Goal: Task Accomplishment & Management: Manage account settings

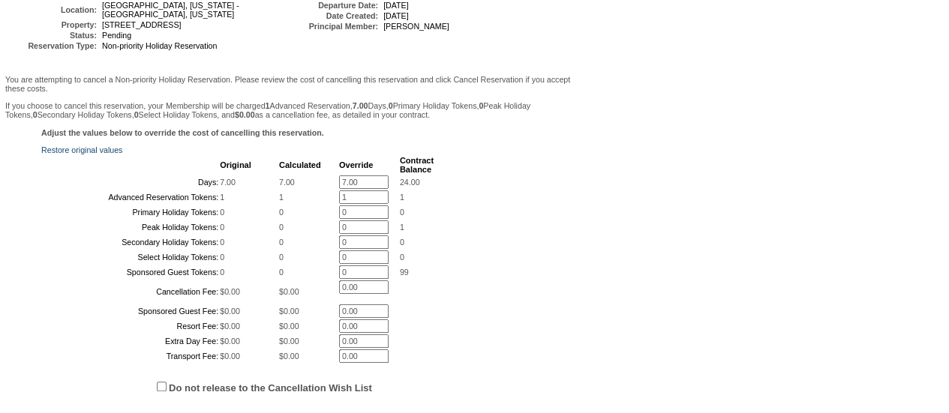
scroll to position [181, 0]
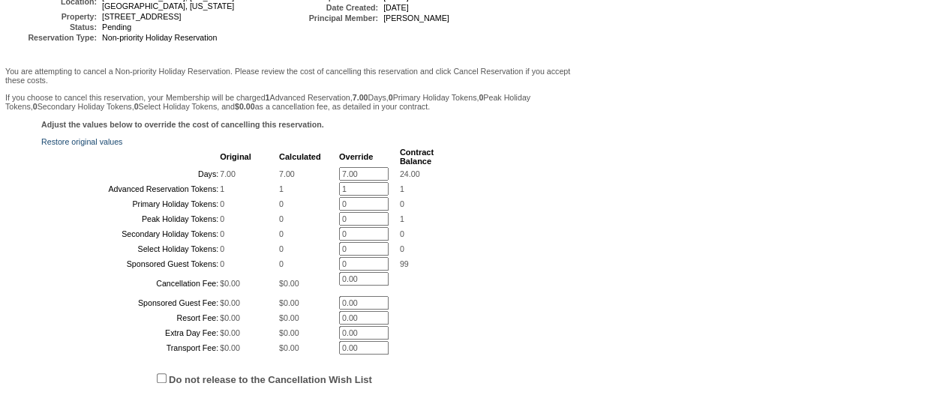
drag, startPoint x: 367, startPoint y: 171, endPoint x: 272, endPoint y: 152, distance: 96.4
click at [272, 152] on tbody "Original Calculated Override Contract Balance Days: 7.00 7.00 7.00 * 24.00 Adva…" at bounding box center [238, 251] width 391 height 207
type input "0.00"
drag, startPoint x: 360, startPoint y: 194, endPoint x: 288, endPoint y: 205, distance: 72.8
click at [288, 196] on tr "Advanced Reservation Tokens: 1 1 1 * 1" at bounding box center [238, 189] width 391 height 14
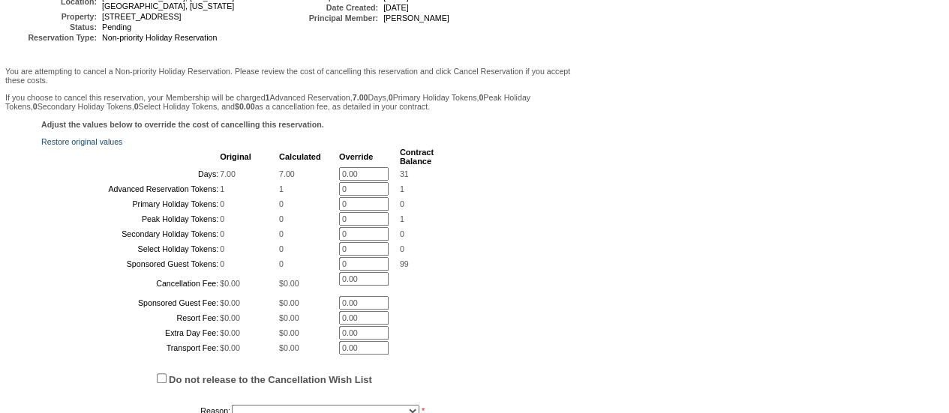
type input "0"
click at [429, 226] on td "1" at bounding box center [417, 219] width 34 height 14
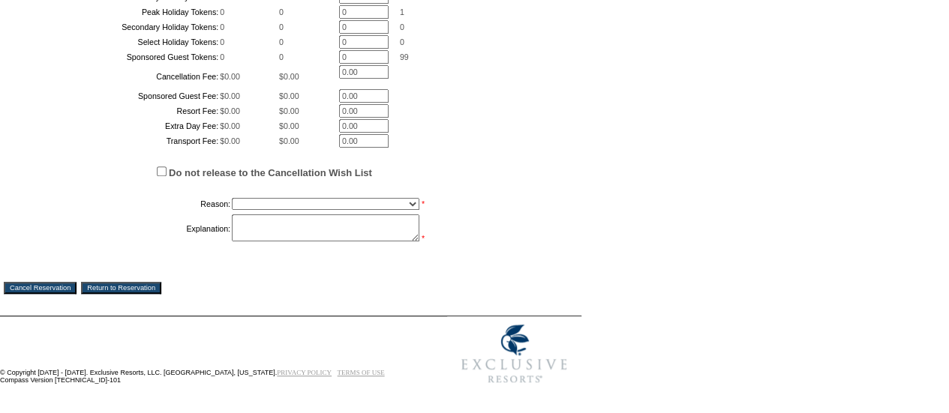
scroll to position [498, 0]
click at [285, 203] on select "Creating Continuous Stay Days Booked After Cancellation Experiential / Hotel / …" at bounding box center [326, 204] width 188 height 12
select select "1026"
click at [232, 198] on select "Creating Continuous Stay Days Booked After Cancellation Experiential / Hotel / …" at bounding box center [326, 204] width 188 height 12
click at [271, 230] on textarea at bounding box center [326, 228] width 188 height 27
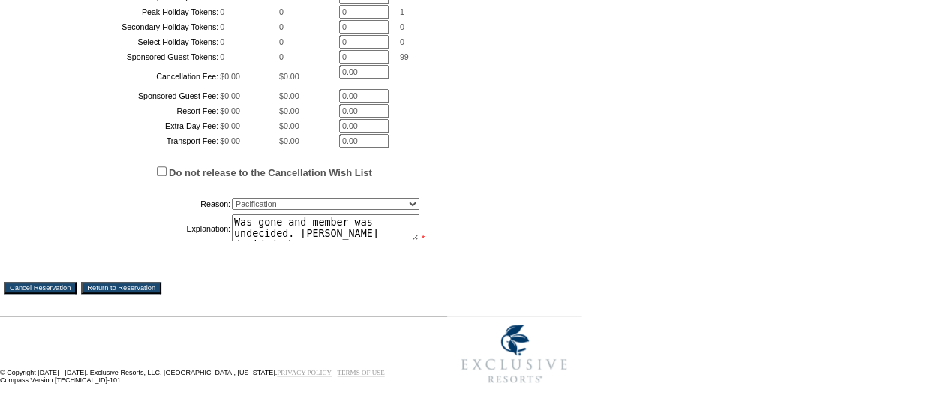
scroll to position [11, 0]
type textarea "Was gone and member was undecided. Ultimately decided she would not accept matc…"
click at [50, 287] on input "Cancel Reservation" at bounding box center [40, 288] width 73 height 12
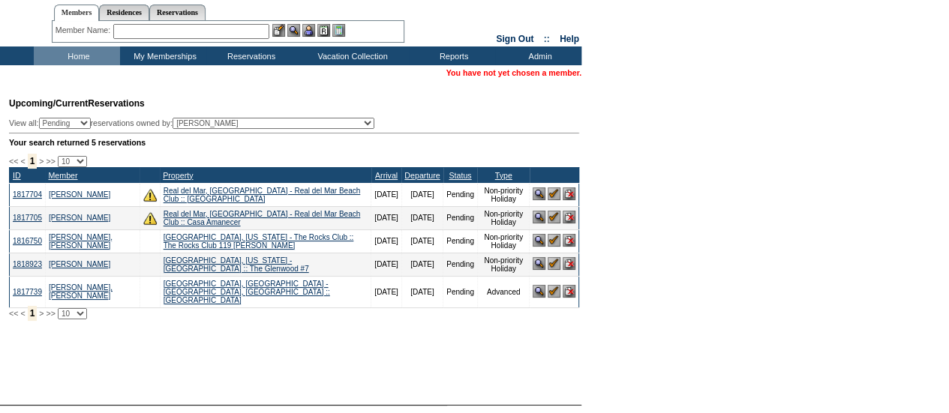
scroll to position [35, 0]
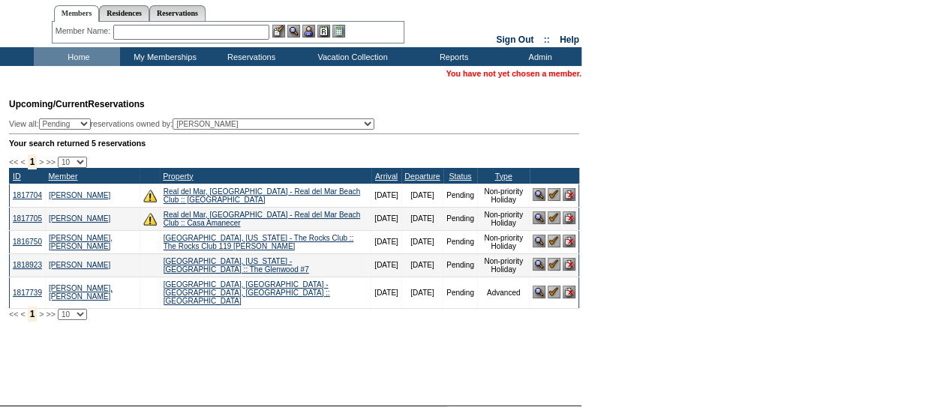
click at [551, 271] on img at bounding box center [554, 264] width 13 height 13
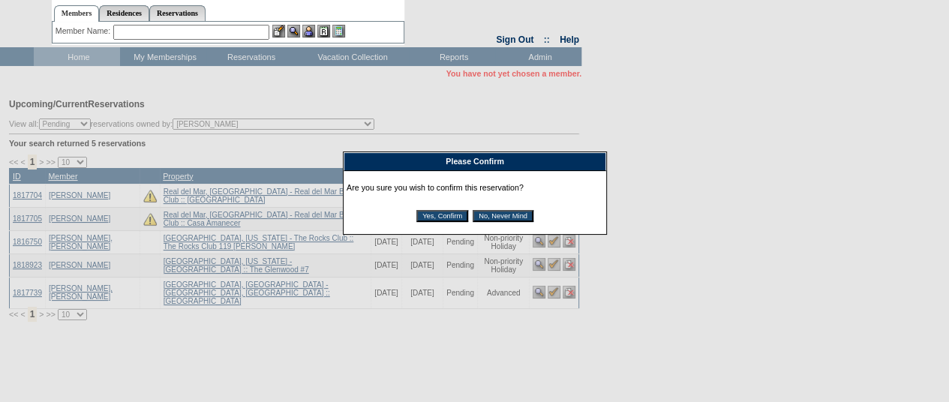
click at [434, 215] on input "Yes, Confirm" at bounding box center [442, 216] width 52 height 12
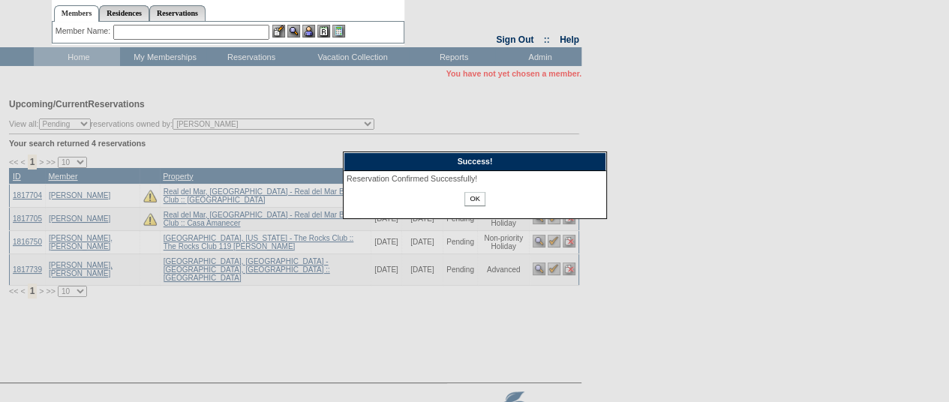
click at [473, 197] on input "OK" at bounding box center [474, 199] width 20 height 14
